Goal: Information Seeking & Learning: Learn about a topic

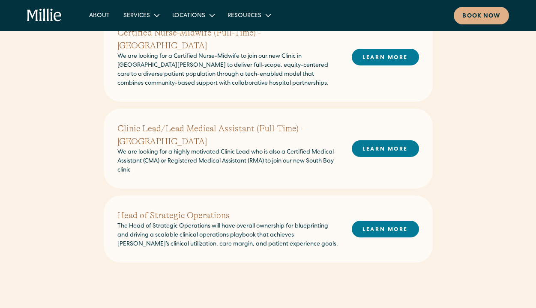
scroll to position [340, 0]
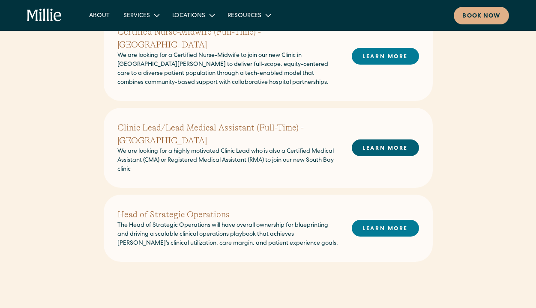
click at [369, 140] on link "LEARN MORE" at bounding box center [385, 148] width 67 height 17
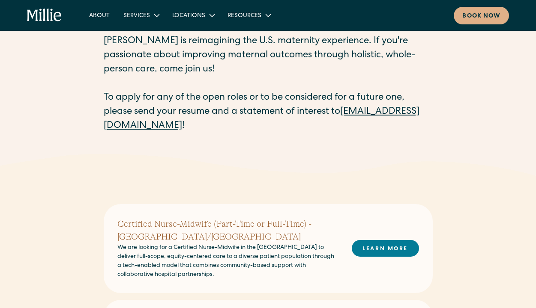
scroll to position [0, 0]
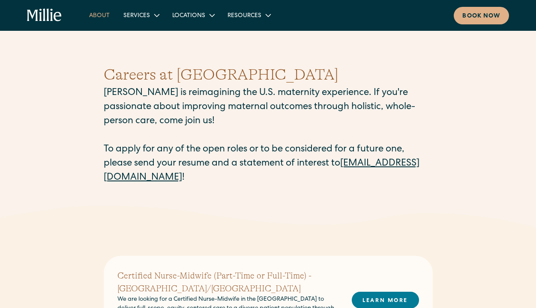
click at [107, 19] on link "About" at bounding box center [99, 15] width 34 height 14
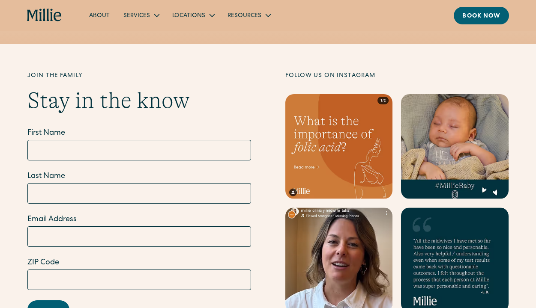
scroll to position [2420, 0]
